Goal: Register for event/course

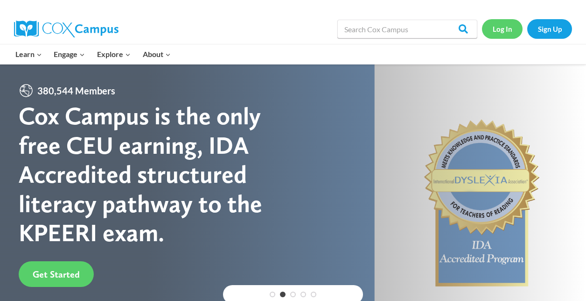
click at [504, 29] on link "Log In" at bounding box center [502, 28] width 41 height 19
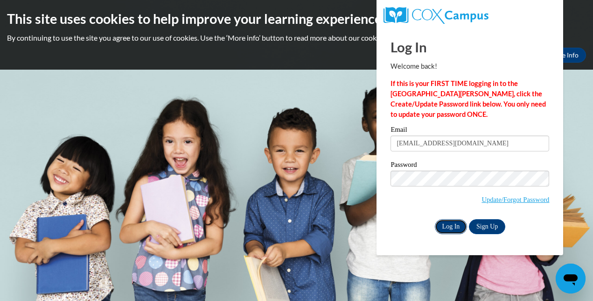
click at [452, 226] on input "Log In" at bounding box center [451, 226] width 33 height 15
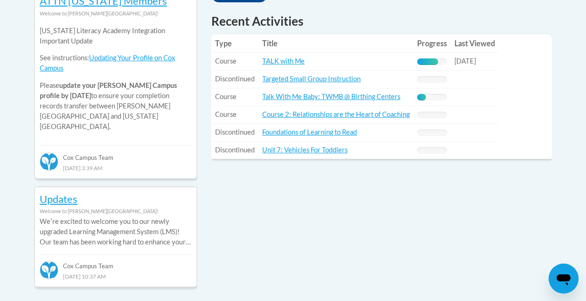
scroll to position [439, 0]
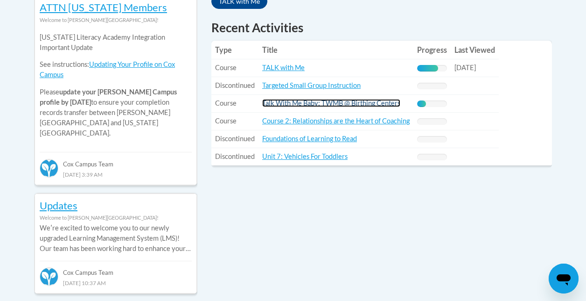
click at [378, 104] on link "Talk With Me Baby: TWMB @ Birthing Centers" at bounding box center [331, 103] width 138 height 8
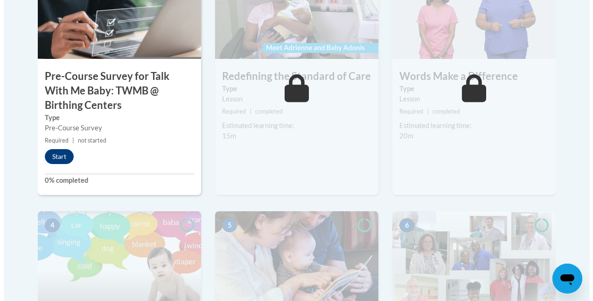
scroll to position [372, 0]
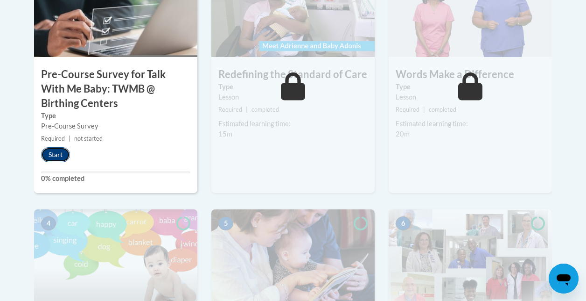
click at [56, 152] on button "Start" at bounding box center [55, 154] width 29 height 15
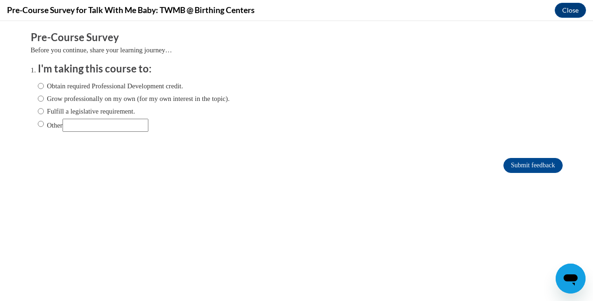
scroll to position [0, 0]
click at [38, 86] on input "Obtain required Professional Development credit." at bounding box center [41, 86] width 6 height 10
radio input "true"
click at [522, 164] on input "Submit feedback" at bounding box center [533, 165] width 59 height 15
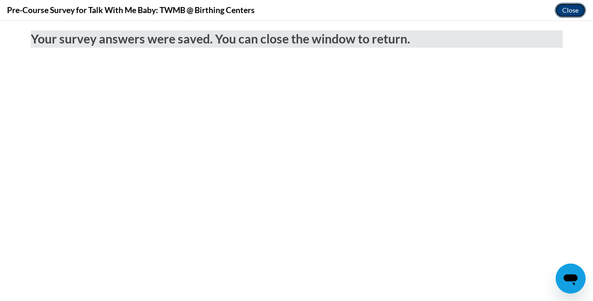
click at [569, 11] on button "Close" at bounding box center [570, 10] width 31 height 15
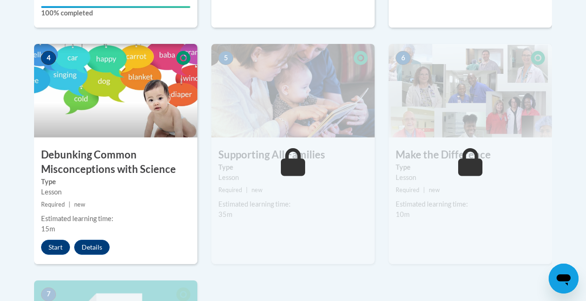
scroll to position [558, 0]
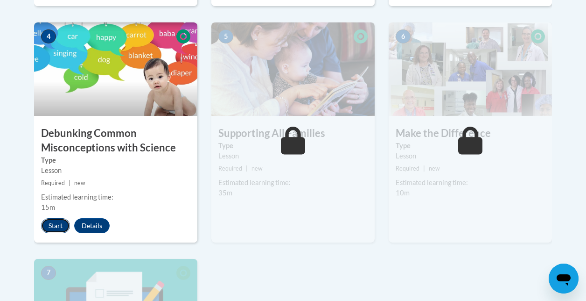
click at [59, 222] on button "Start" at bounding box center [55, 225] width 29 height 15
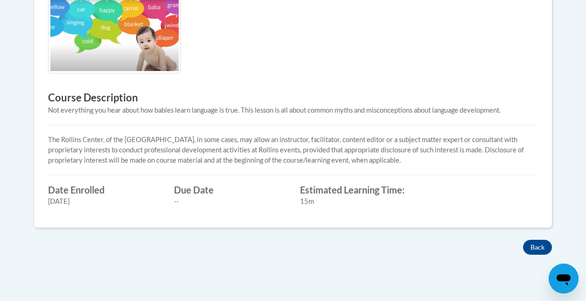
scroll to position [351, 0]
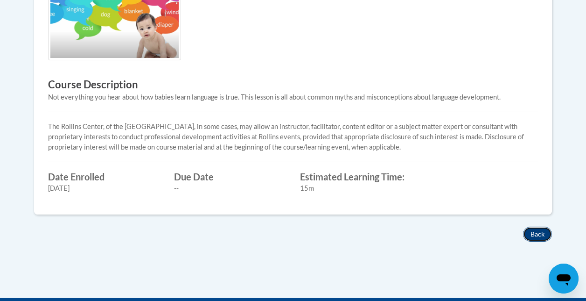
click at [540, 234] on button "Back" at bounding box center [537, 233] width 29 height 15
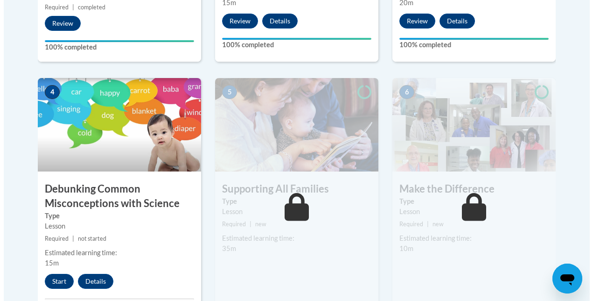
scroll to position [511, 0]
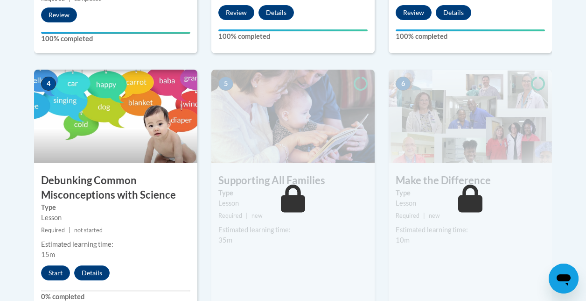
click at [566, 188] on body "This site uses cookies to help improve your learning experience. By continuing …" at bounding box center [293, 134] width 586 height 1291
click at [54, 273] on button "Start" at bounding box center [55, 272] width 29 height 15
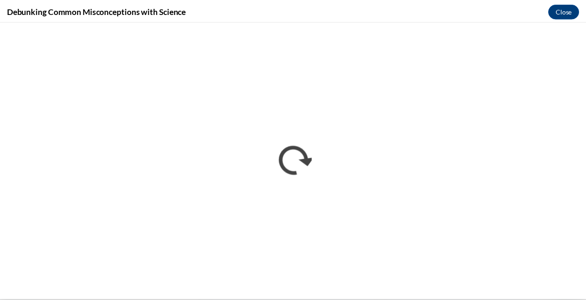
scroll to position [0, 0]
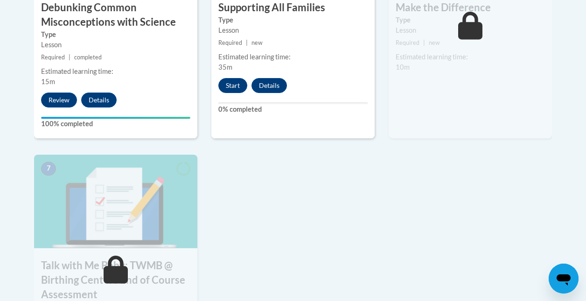
scroll to position [692, 0]
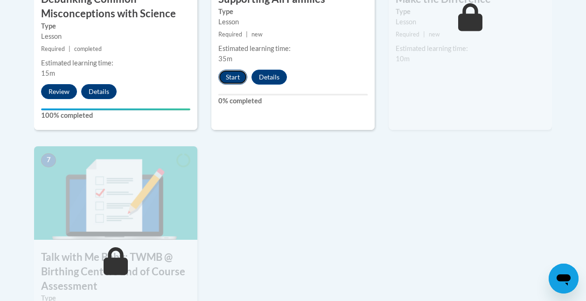
click at [234, 83] on button "Start" at bounding box center [233, 77] width 29 height 15
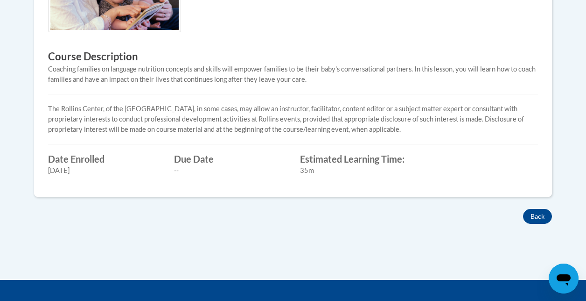
scroll to position [361, 0]
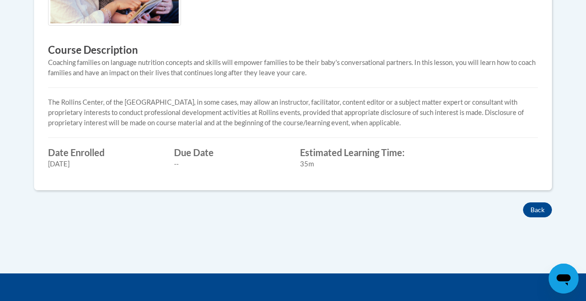
drag, startPoint x: 537, startPoint y: 211, endPoint x: 521, endPoint y: 230, distance: 24.8
click at [521, 230] on div "× Close Course Enrollment Please select... × Close ×" at bounding box center [293, 60] width 546 height 425
click at [539, 205] on button "Back" at bounding box center [537, 209] width 29 height 15
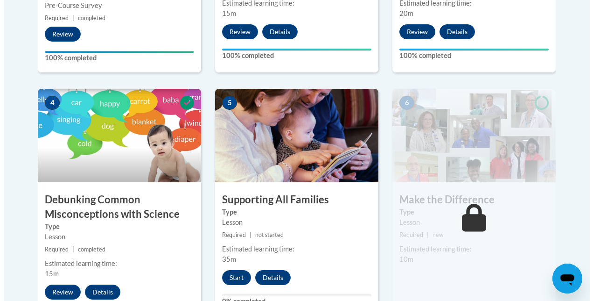
scroll to position [516, 0]
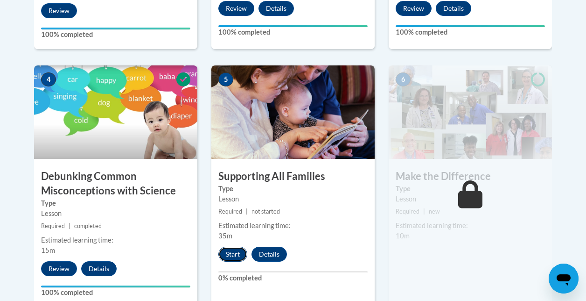
click at [234, 252] on button "Start" at bounding box center [233, 254] width 29 height 15
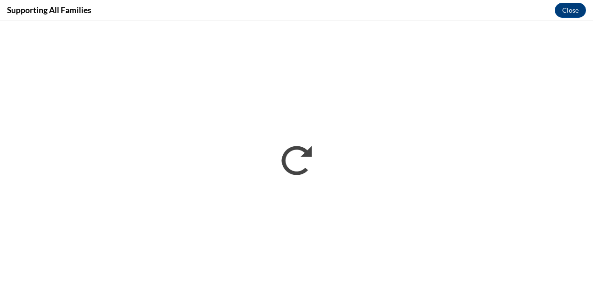
scroll to position [0, 0]
